Goal: Information Seeking & Learning: Find specific fact

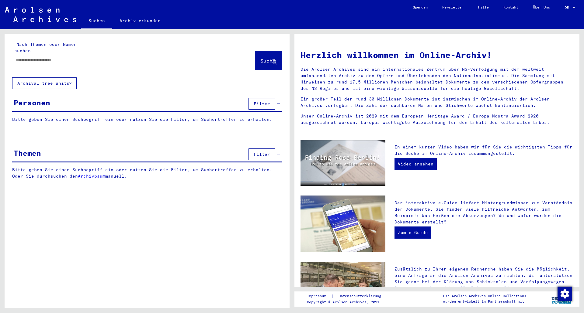
click at [29, 57] on input "text" at bounding box center [126, 60] width 221 height 6
click at [264, 58] on span "Suche" at bounding box center [267, 61] width 15 height 6
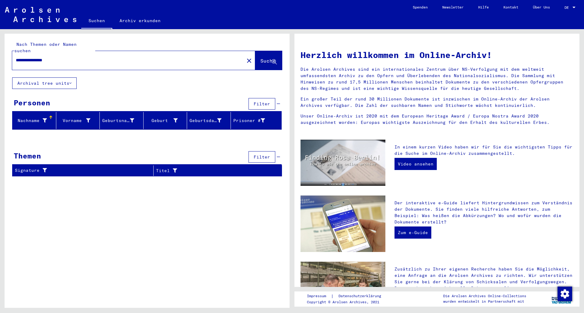
click at [61, 79] on button "Archival tree units" at bounding box center [44, 84] width 64 height 12
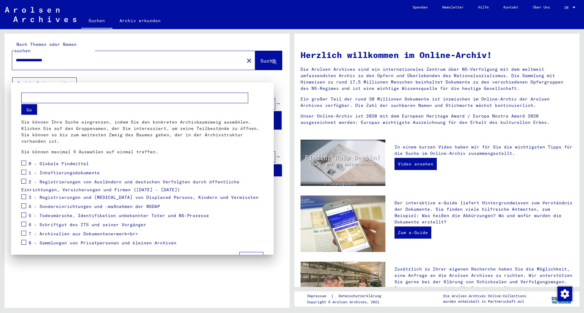
click at [61, 79] on div at bounding box center [292, 156] width 584 height 313
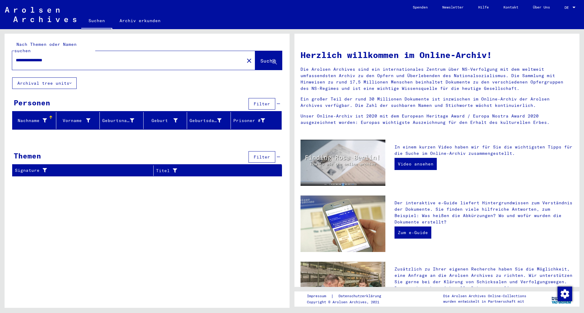
drag, startPoint x: 34, startPoint y: 55, endPoint x: 4, endPoint y: 55, distance: 30.1
click at [4, 55] on div "**********" at bounding box center [146, 168] width 292 height 279
type input "**********"
click at [261, 58] on span "Suche" at bounding box center [267, 61] width 15 height 6
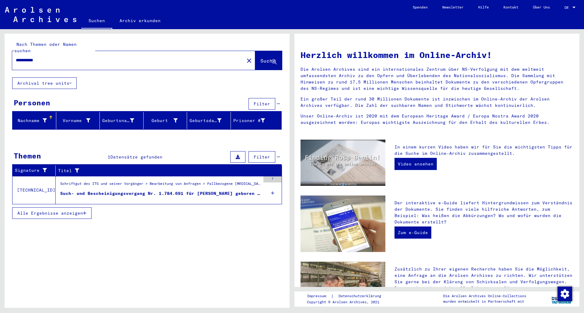
click at [217, 191] on div "Such- und Bescheinigungsvorgang Nr. 1.784.691 für [PERSON_NAME] geboren [DEMOGR…" at bounding box center [160, 194] width 200 height 6
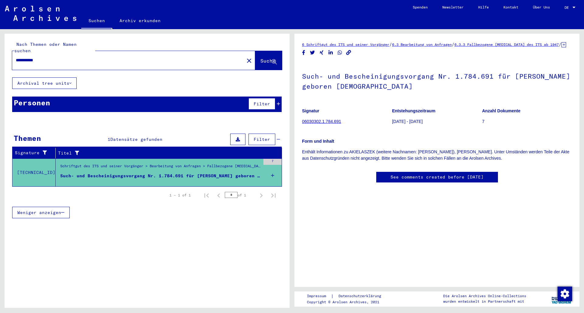
click at [274, 168] on icon at bounding box center [272, 175] width 3 height 21
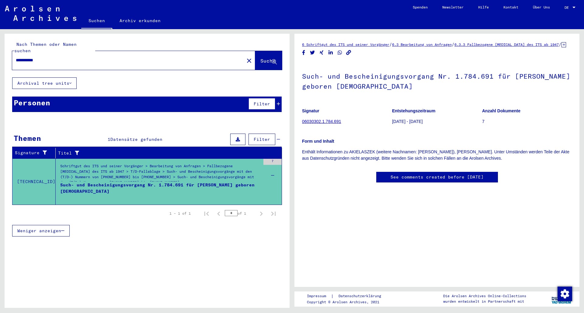
click at [274, 168] on icon at bounding box center [272, 175] width 3 height 21
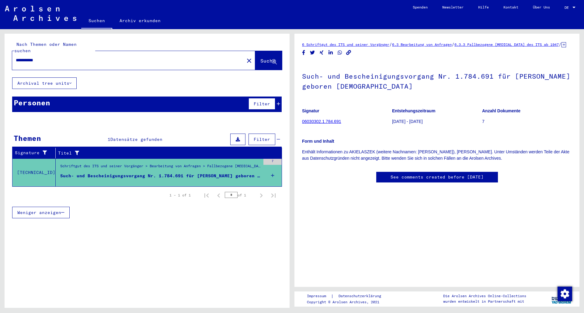
click at [237, 137] on icon at bounding box center [238, 139] width 4 height 4
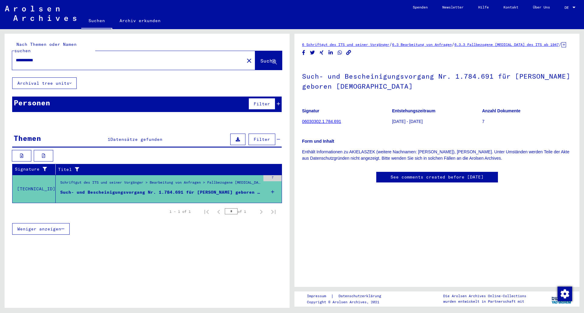
click at [237, 137] on icon at bounding box center [238, 139] width 4 height 4
